Goal: Find specific page/section: Find specific page/section

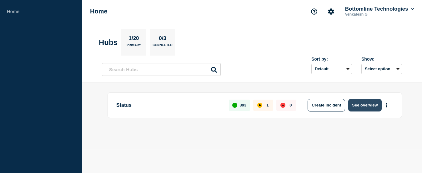
click at [361, 104] on button "See overview" at bounding box center [364, 105] width 33 height 13
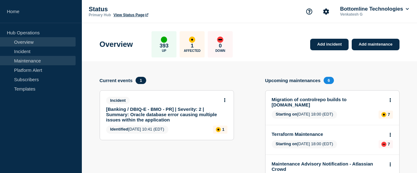
click at [23, 61] on link "Maintenance" at bounding box center [38, 60] width 76 height 9
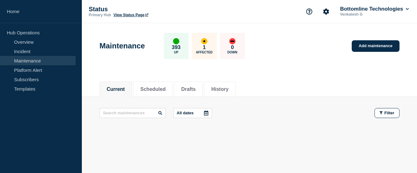
scroll to position [18, 0]
